Goal: Transaction & Acquisition: Purchase product/service

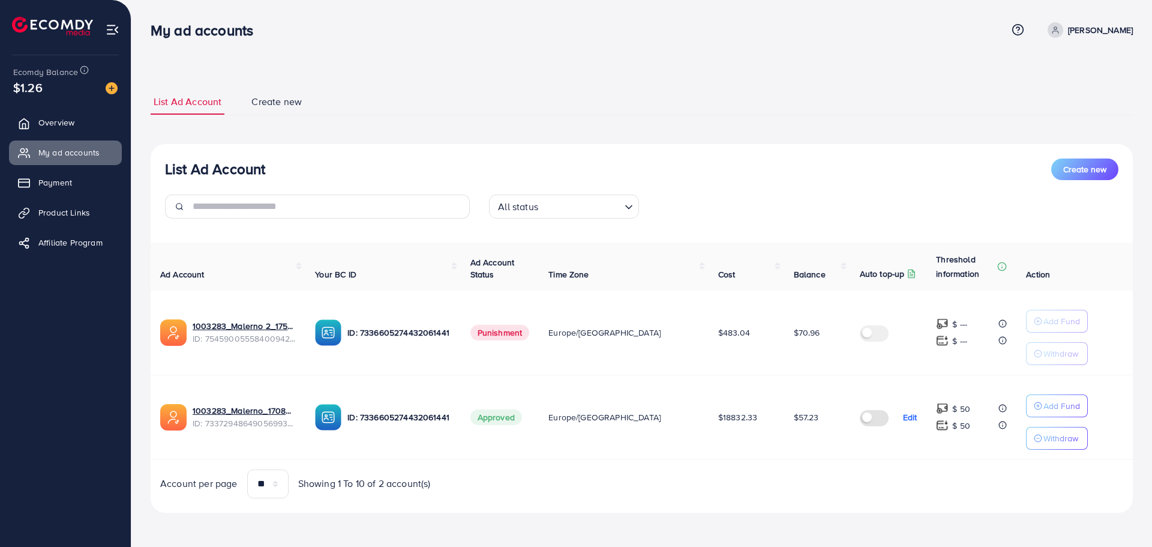
click at [108, 87] on img at bounding box center [112, 88] width 12 height 12
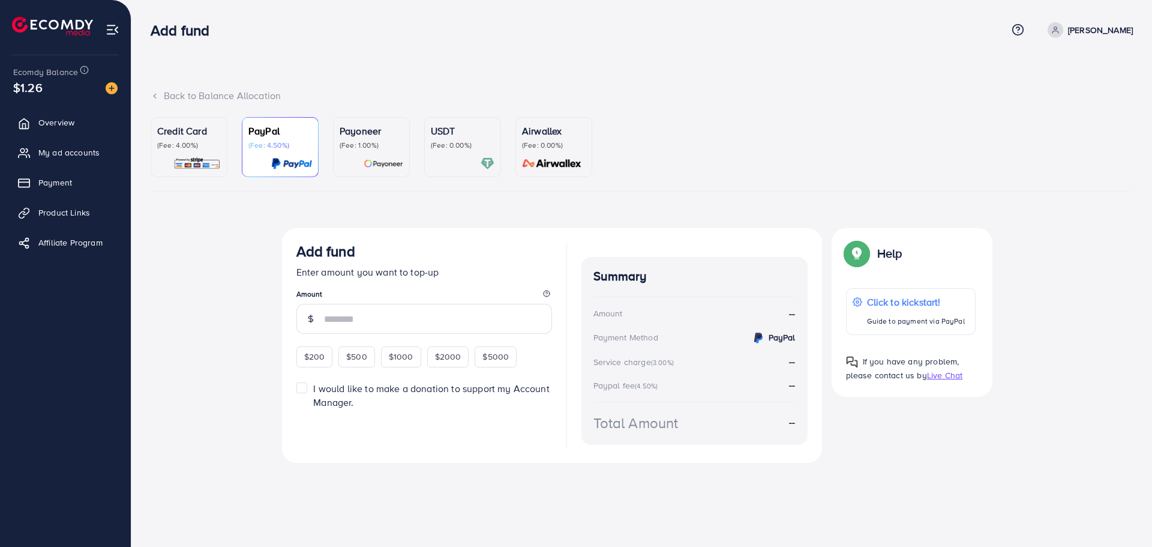
click at [190, 145] on p "(Fee: 4.00%)" at bounding box center [189, 145] width 64 height 10
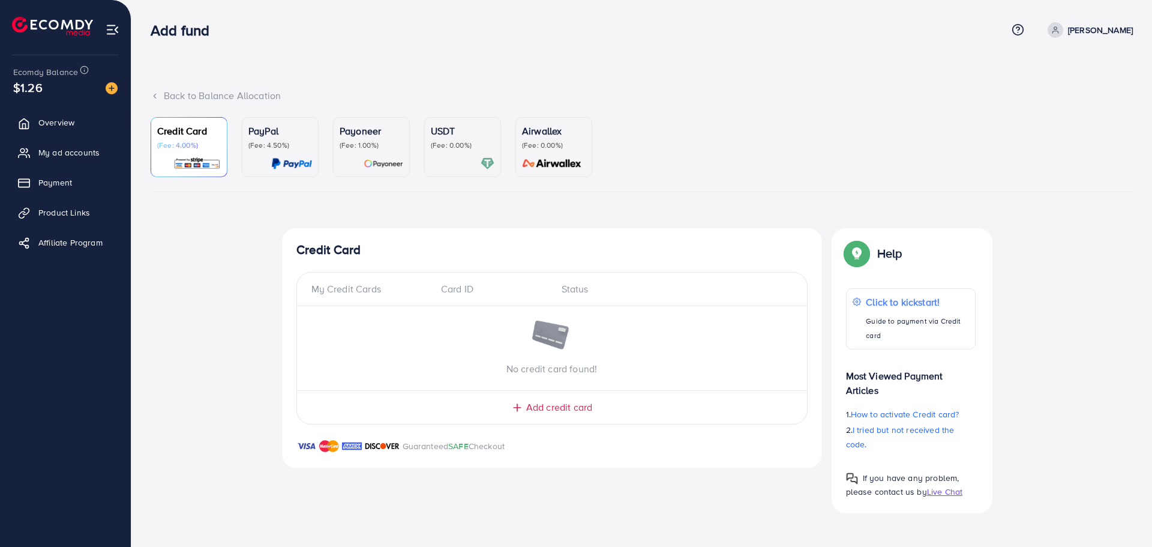
click at [282, 133] on p "PayPal" at bounding box center [280, 131] width 64 height 14
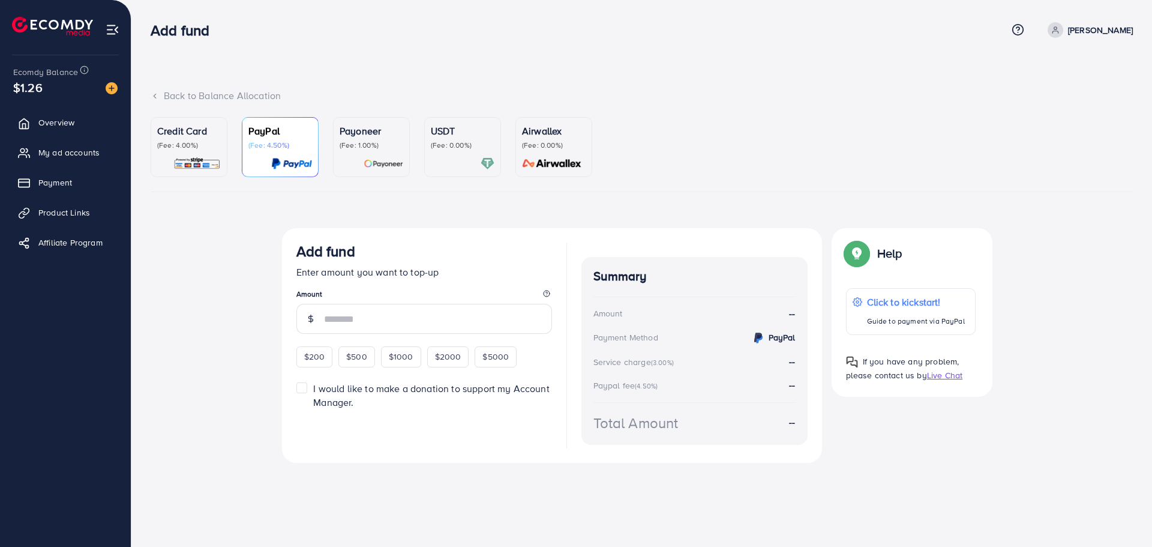
click at [172, 134] on p "Credit Card" at bounding box center [189, 131] width 64 height 14
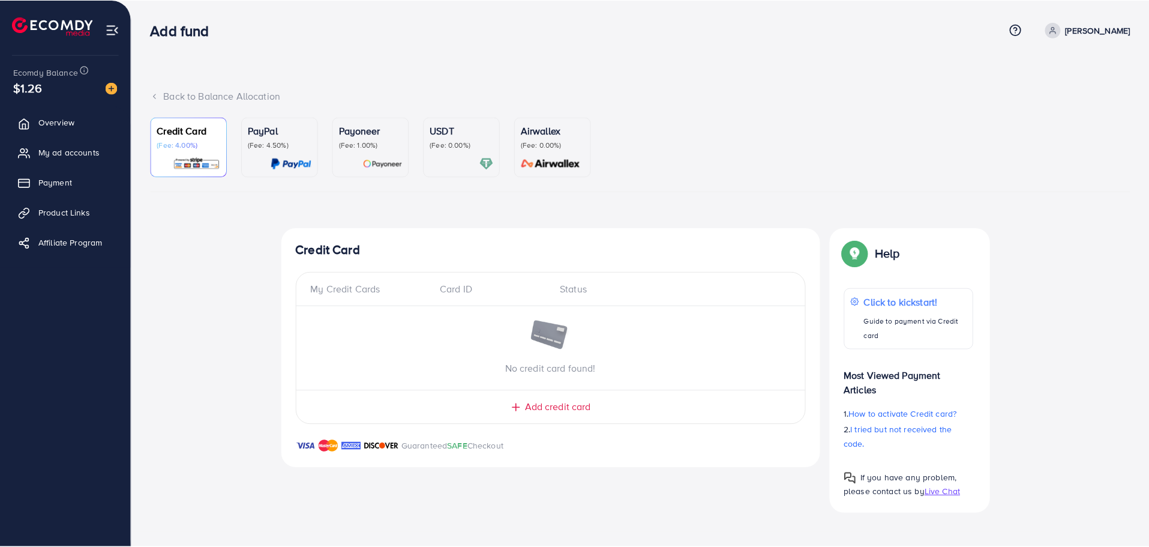
scroll to position [238, 0]
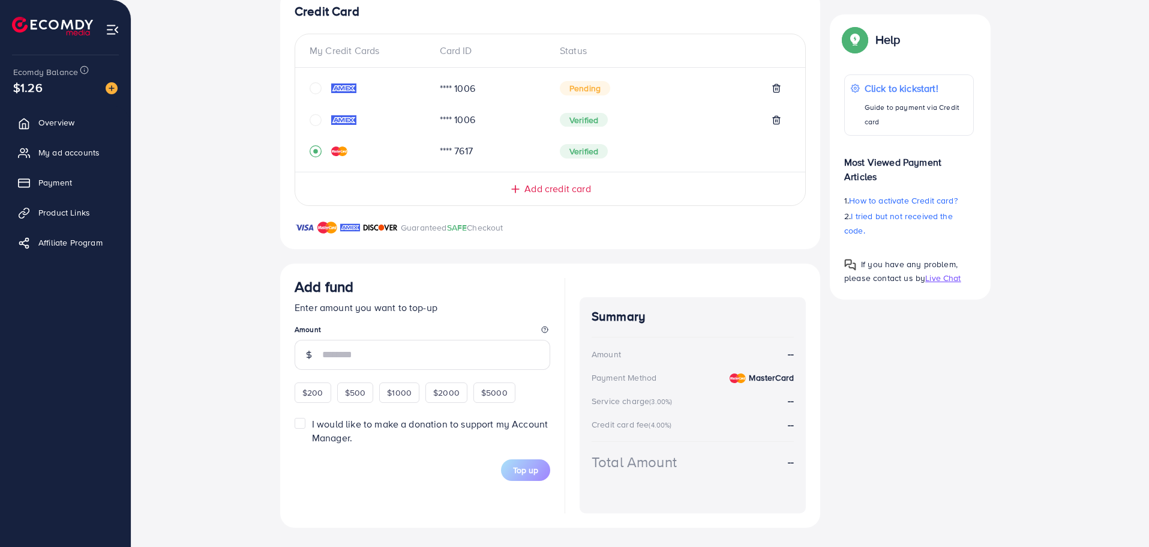
click at [321, 115] on icon "circle" at bounding box center [316, 120] width 12 height 12
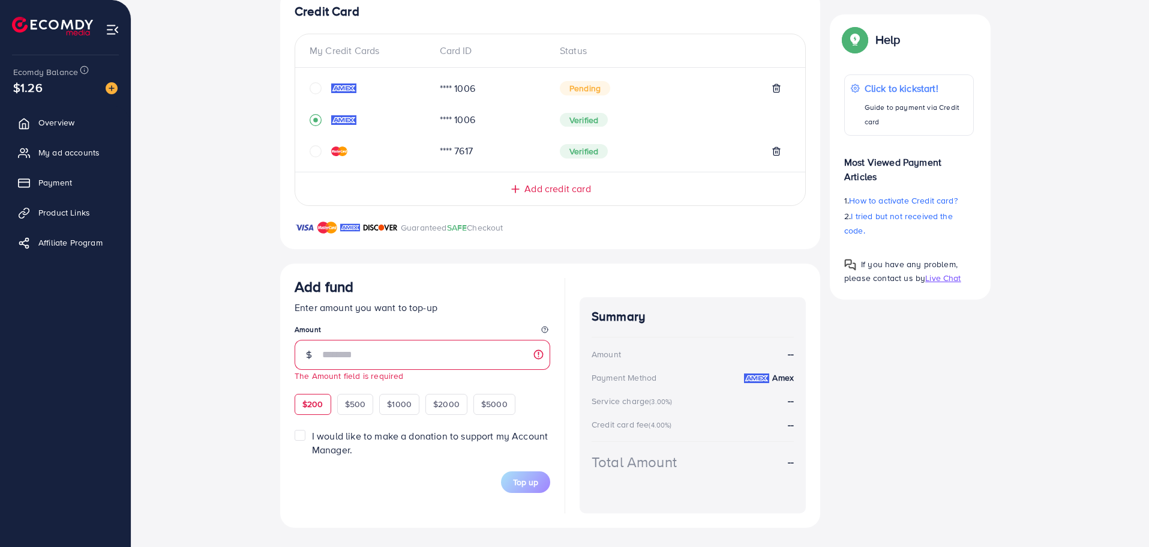
click at [310, 391] on div "$200 $500 $1000 $2000 $5000" at bounding box center [418, 402] width 246 height 23
click at [320, 400] on span "$200" at bounding box center [312, 404] width 21 height 12
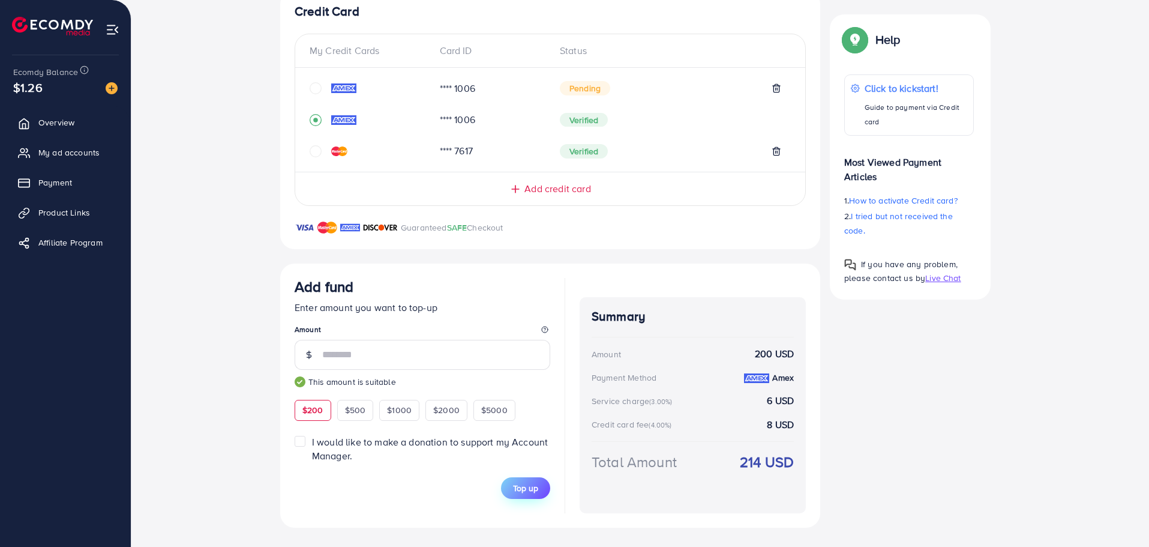
click at [530, 485] on span "Top up" at bounding box center [525, 488] width 25 height 12
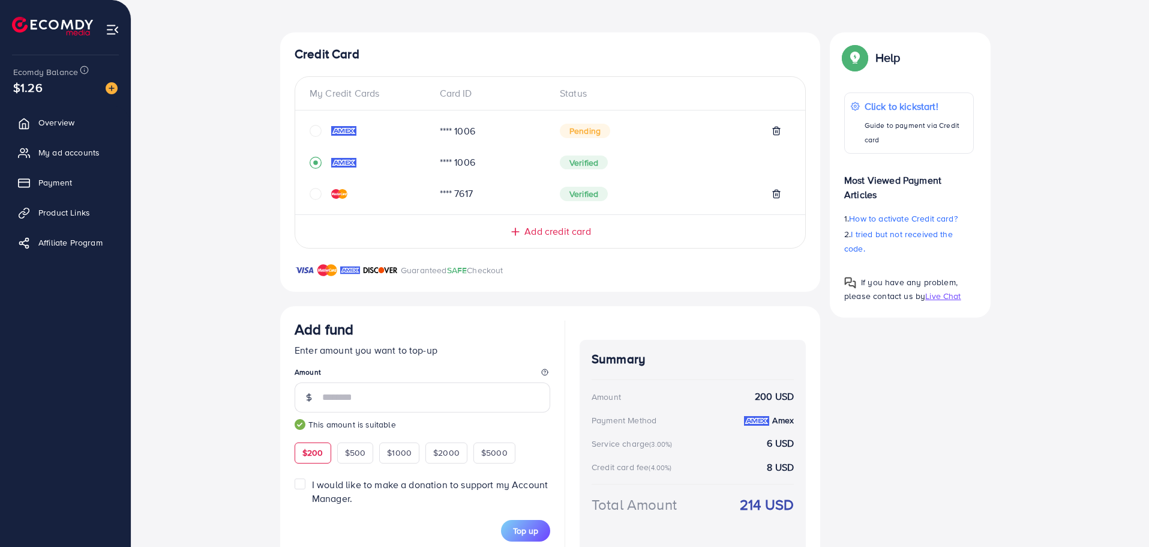
scroll to position [301, 0]
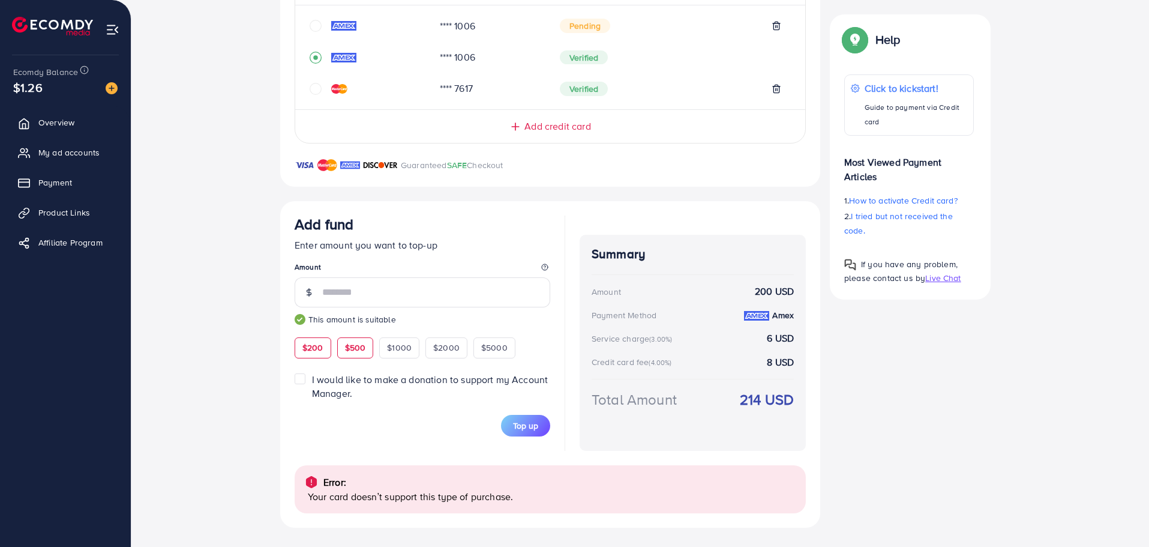
click at [355, 348] on span "$500" at bounding box center [355, 347] width 21 height 12
click at [535, 428] on span "Top up" at bounding box center [525, 425] width 25 height 12
click at [317, 344] on span "$200" at bounding box center [312, 347] width 21 height 12
type input "***"
click at [535, 421] on span "Top up" at bounding box center [525, 425] width 25 height 12
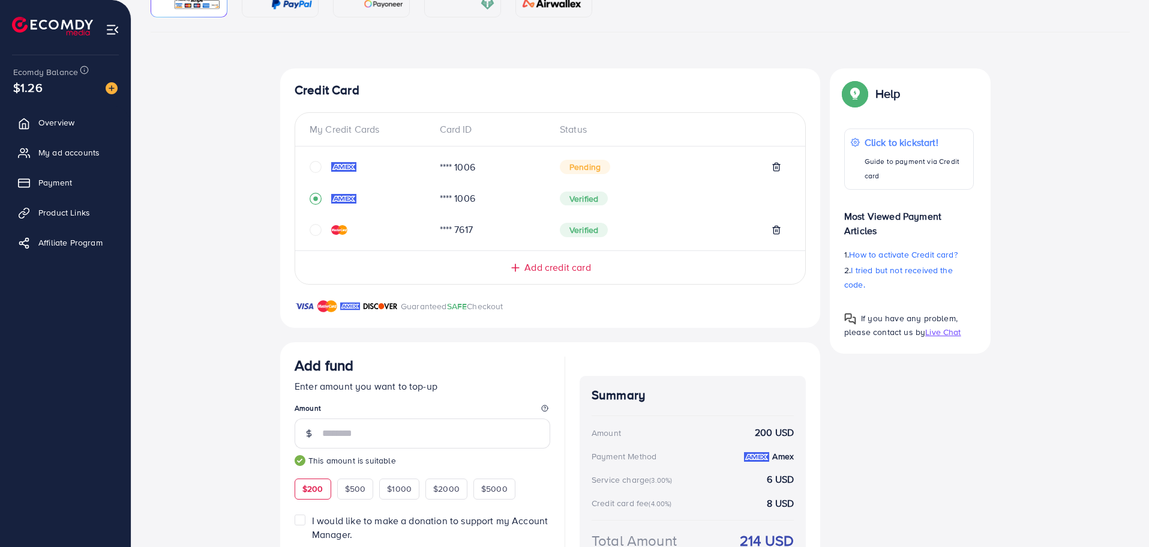
scroll to position [121, 0]
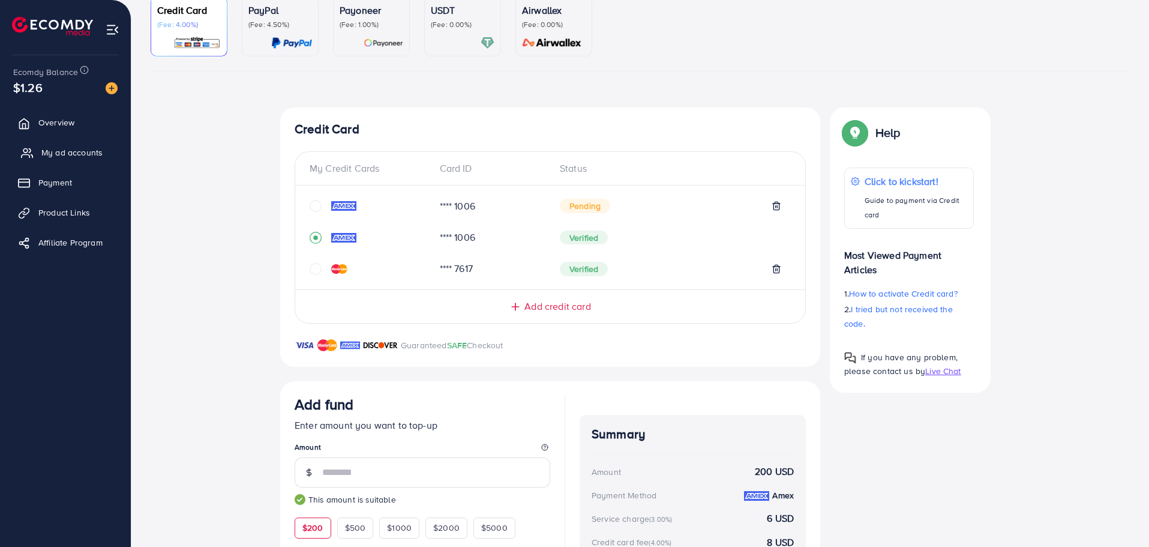
click at [88, 148] on span "My ad accounts" at bounding box center [71, 152] width 61 height 12
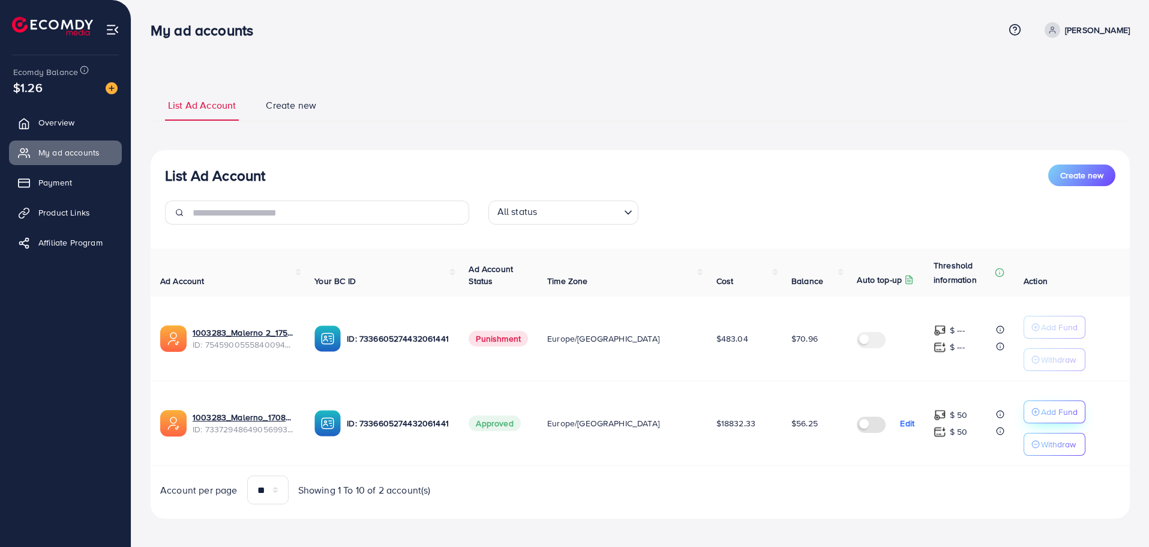
click at [1031, 412] on div "Add Fund" at bounding box center [1054, 411] width 46 height 14
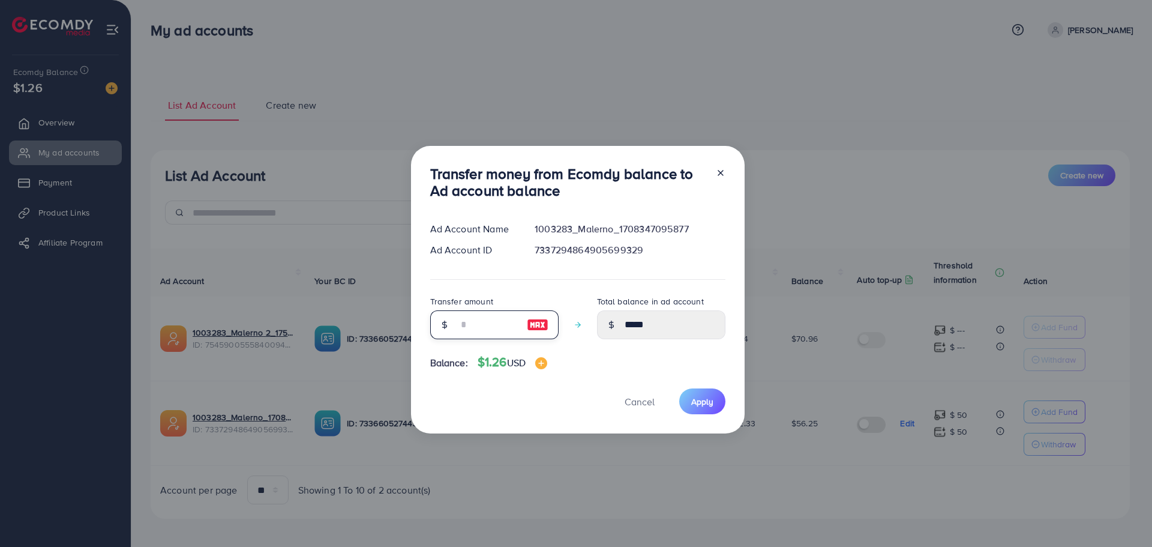
click at [501, 319] on input "number" at bounding box center [488, 324] width 60 height 29
type input "*"
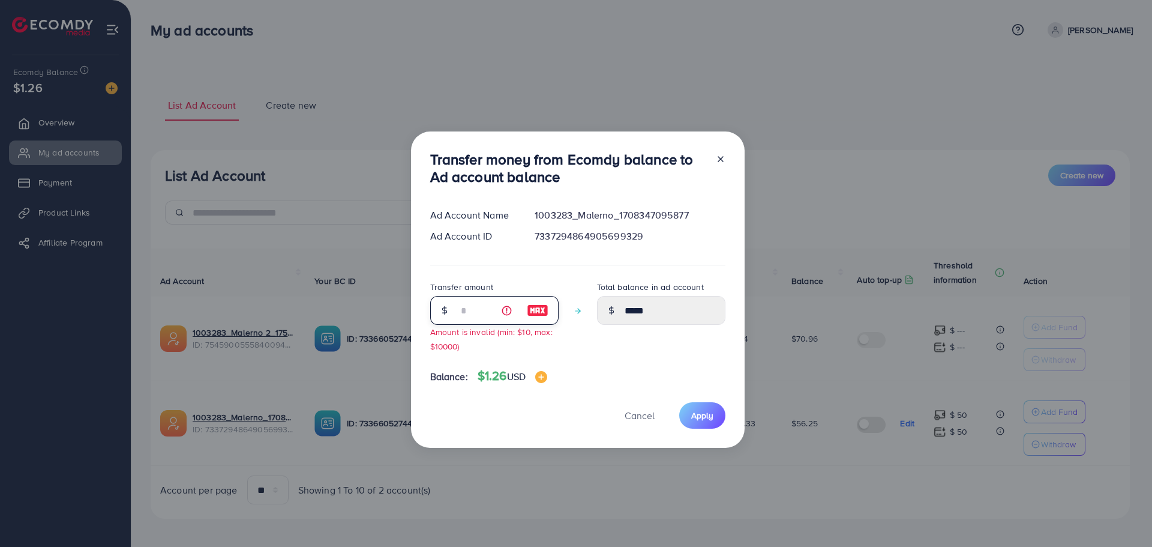
type input "*****"
type input "*"
click at [703, 424] on button "Apply" at bounding box center [702, 415] width 46 height 26
click at [704, 418] on span "Apply" at bounding box center [702, 415] width 22 height 12
drag, startPoint x: 489, startPoint y: 319, endPoint x: 416, endPoint y: 326, distance: 73.6
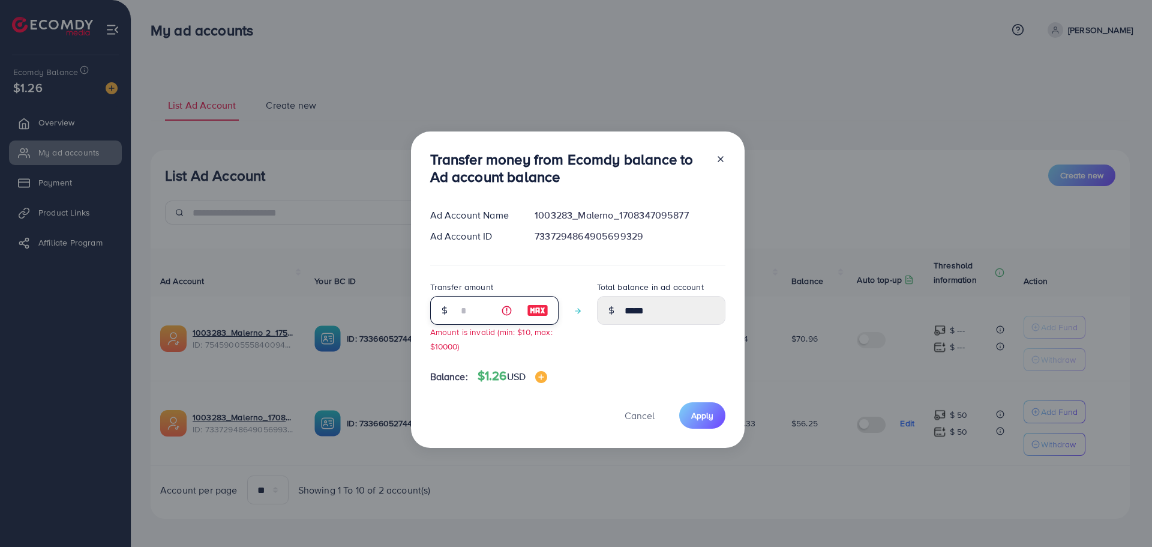
click at [416, 326] on div "Transfer money from Ecomdy balance to Ad account balance Ad Account Name 100328…" at bounding box center [578, 289] width 334 height 316
type input "*****"
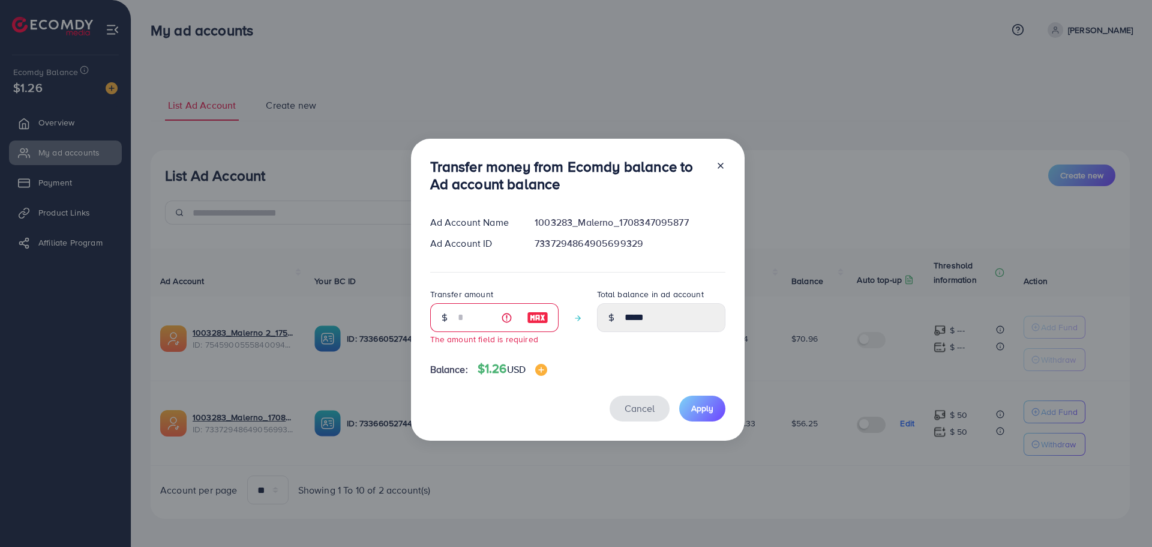
click at [632, 402] on span "Cancel" at bounding box center [640, 407] width 30 height 13
